Goal: Transaction & Acquisition: Purchase product/service

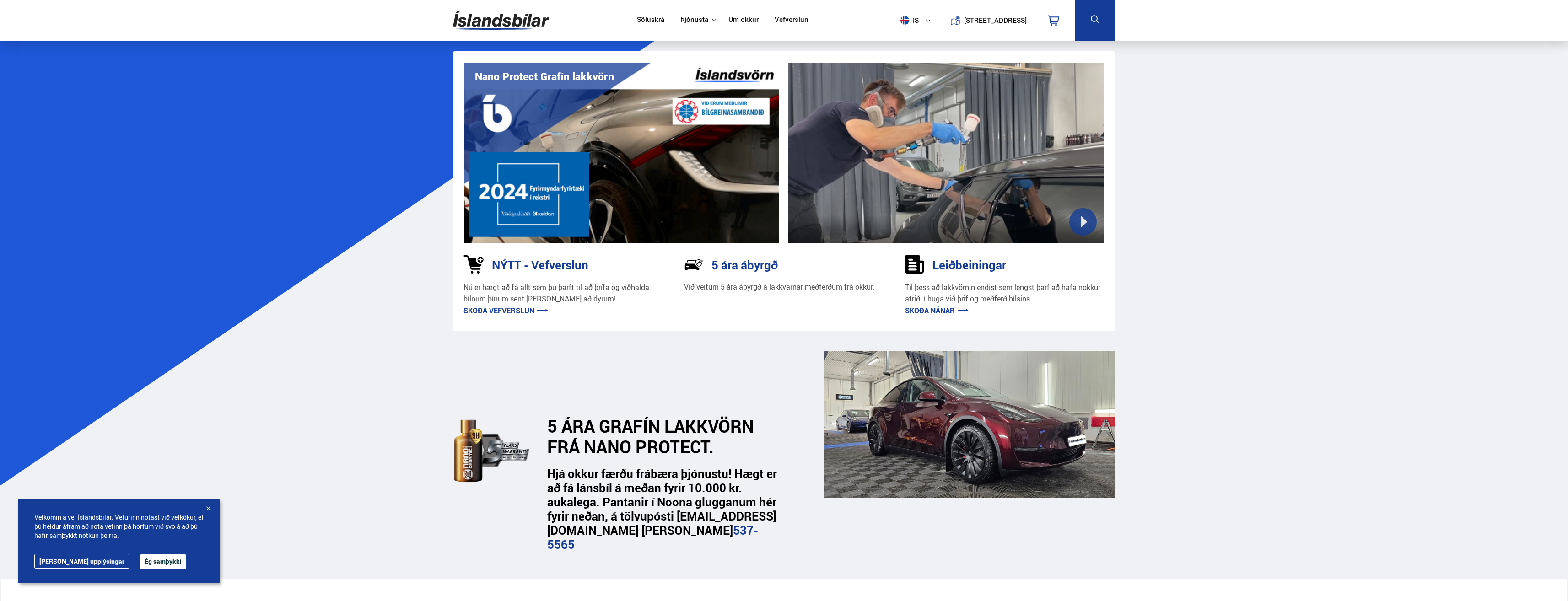
click at [642, 20] on link "Söluskrá" at bounding box center [650, 21] width 27 height 10
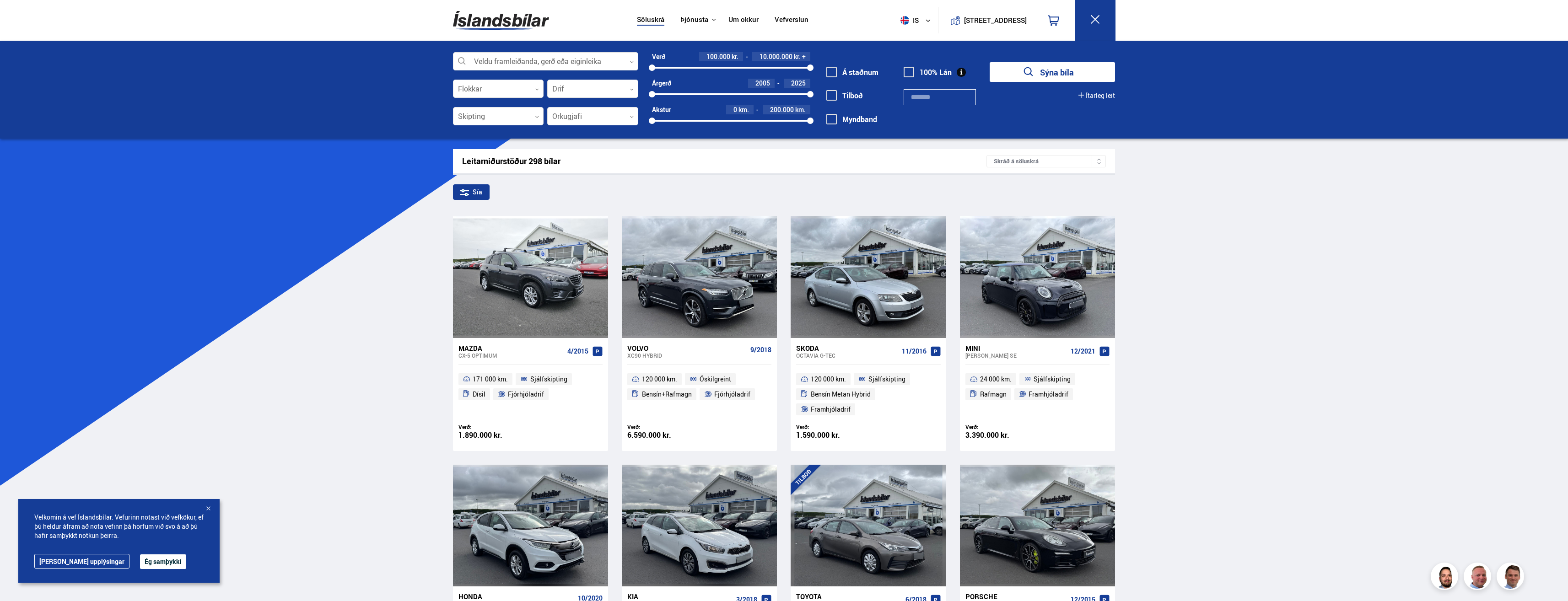
drag, startPoint x: 617, startPoint y: 26, endPoint x: 614, endPoint y: 29, distance: 4.2
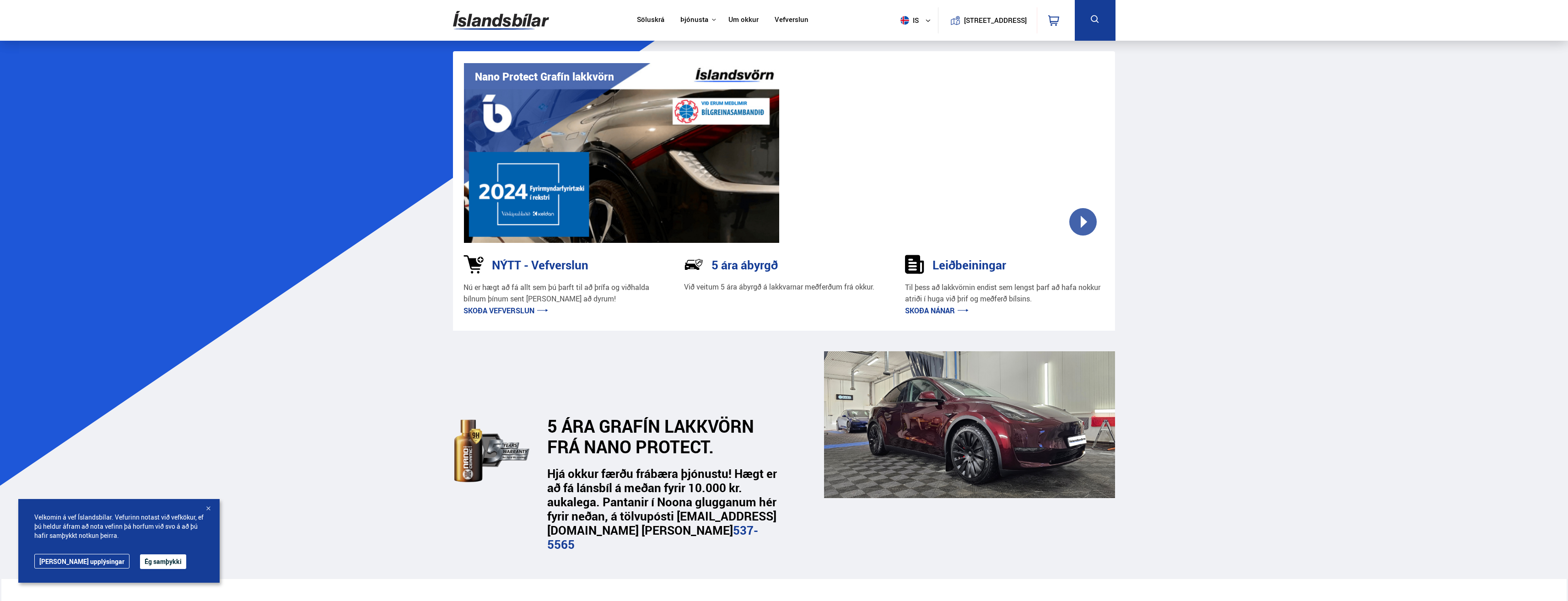
click at [520, 312] on link "Skoða vefverslun" at bounding box center [505, 310] width 85 height 10
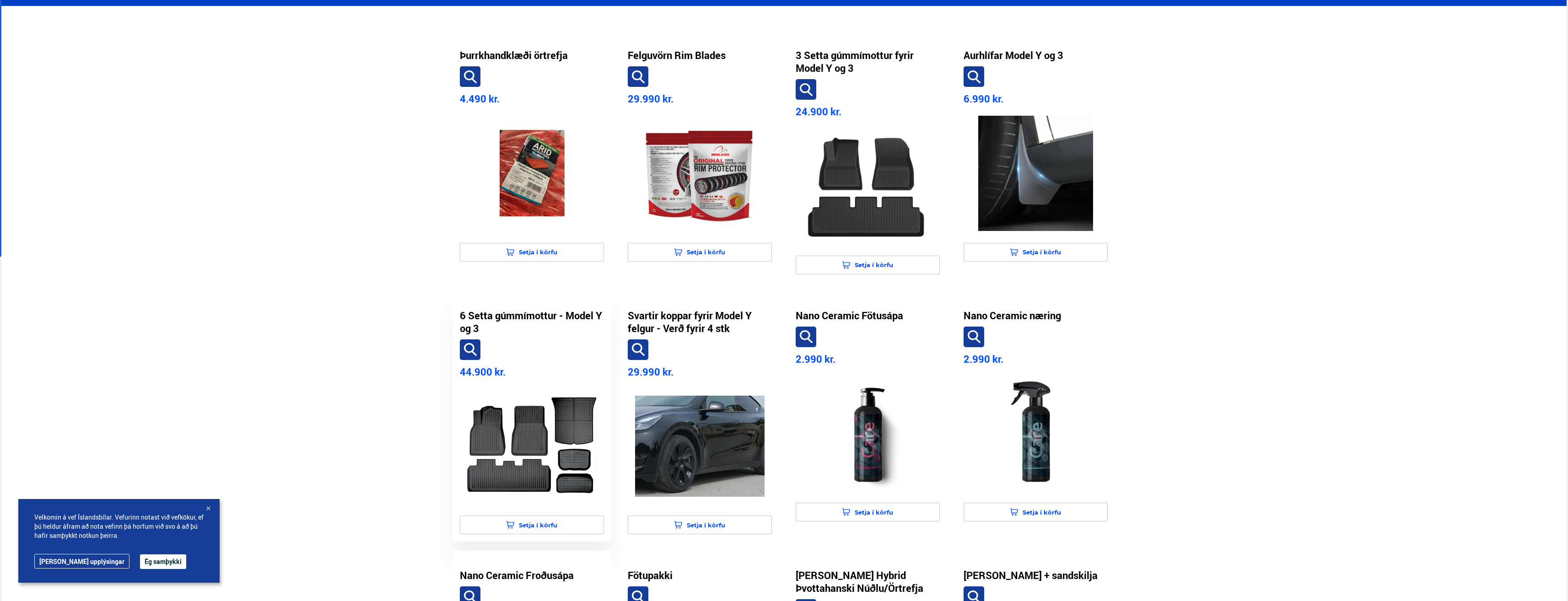
scroll to position [457, 0]
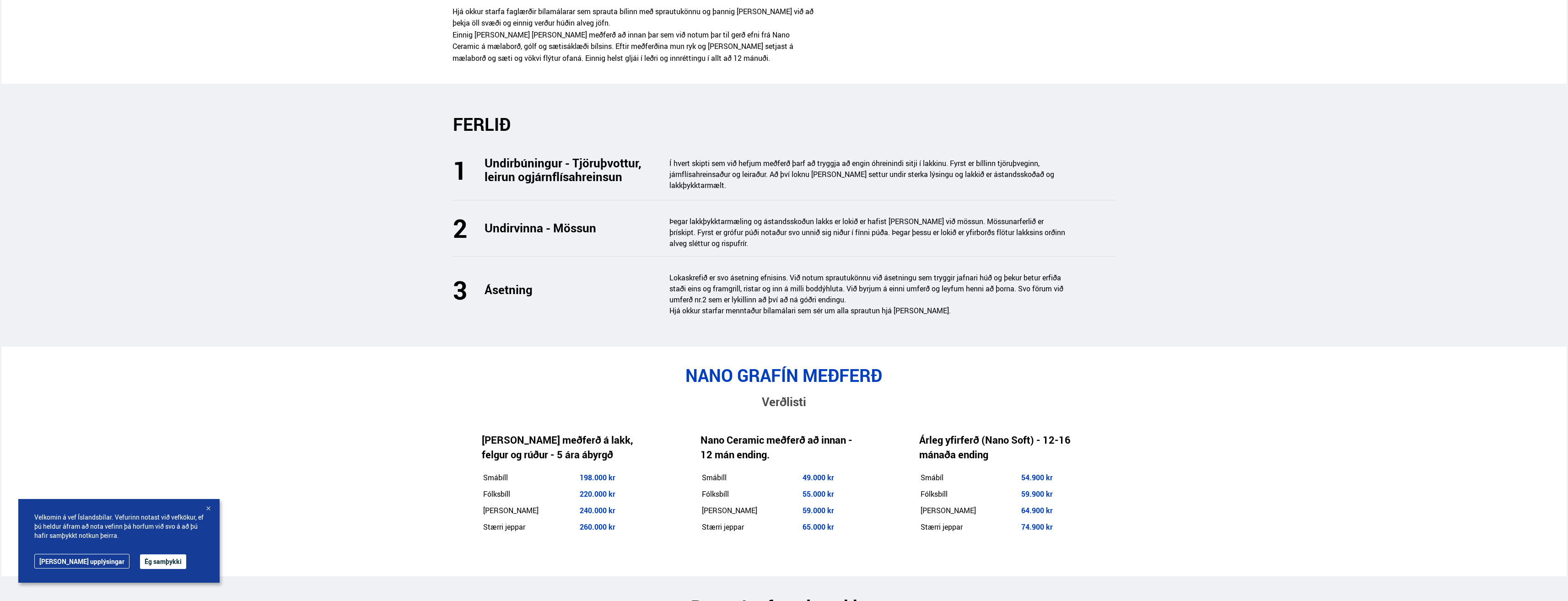
scroll to position [1189, 0]
drag, startPoint x: 492, startPoint y: 473, endPoint x: 594, endPoint y: 471, distance: 102.0
click at [594, 502] on tr "Minni jeppar 240.000 kr" at bounding box center [562, 510] width 158 height 16
drag, startPoint x: 594, startPoint y: 471, endPoint x: 653, endPoint y: 474, distance: 59.1
click at [653, 474] on div "[PERSON_NAME] meðferð á lakk, felgur og rúður - 5 ára ábyrgð Smábíll 198.000 kr…" at bounding box center [561, 483] width 219 height 147
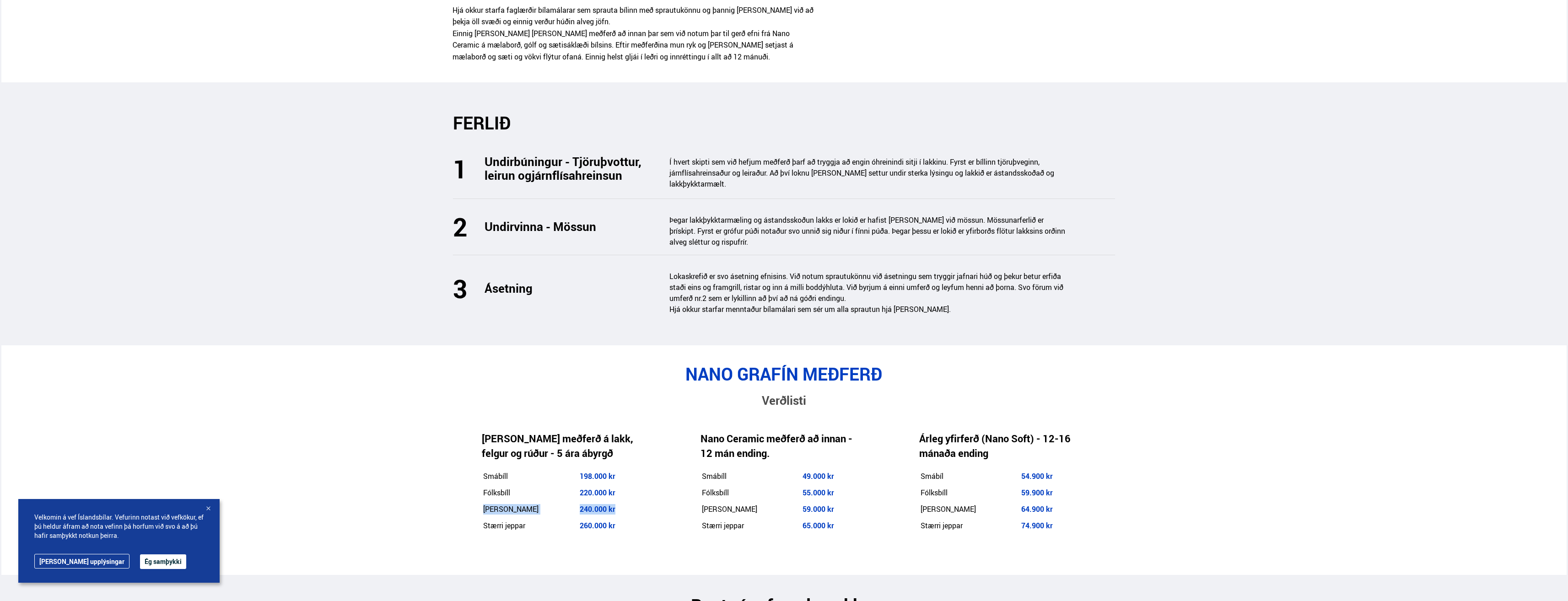
drag, startPoint x: 604, startPoint y: 478, endPoint x: 485, endPoint y: 469, distance: 119.3
click at [485, 502] on tr "Minni jeppar 240.000 kr" at bounding box center [562, 510] width 158 height 16
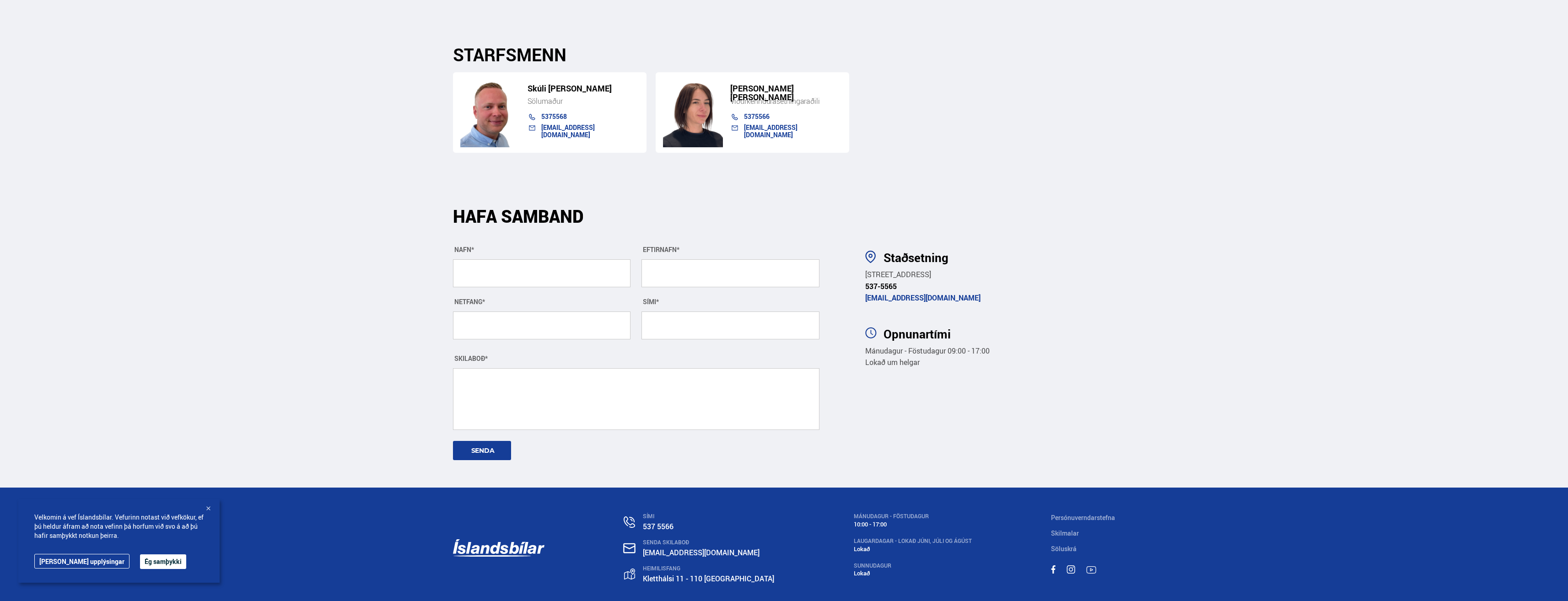
scroll to position [3177, 0]
